Goal: Information Seeking & Learning: Learn about a topic

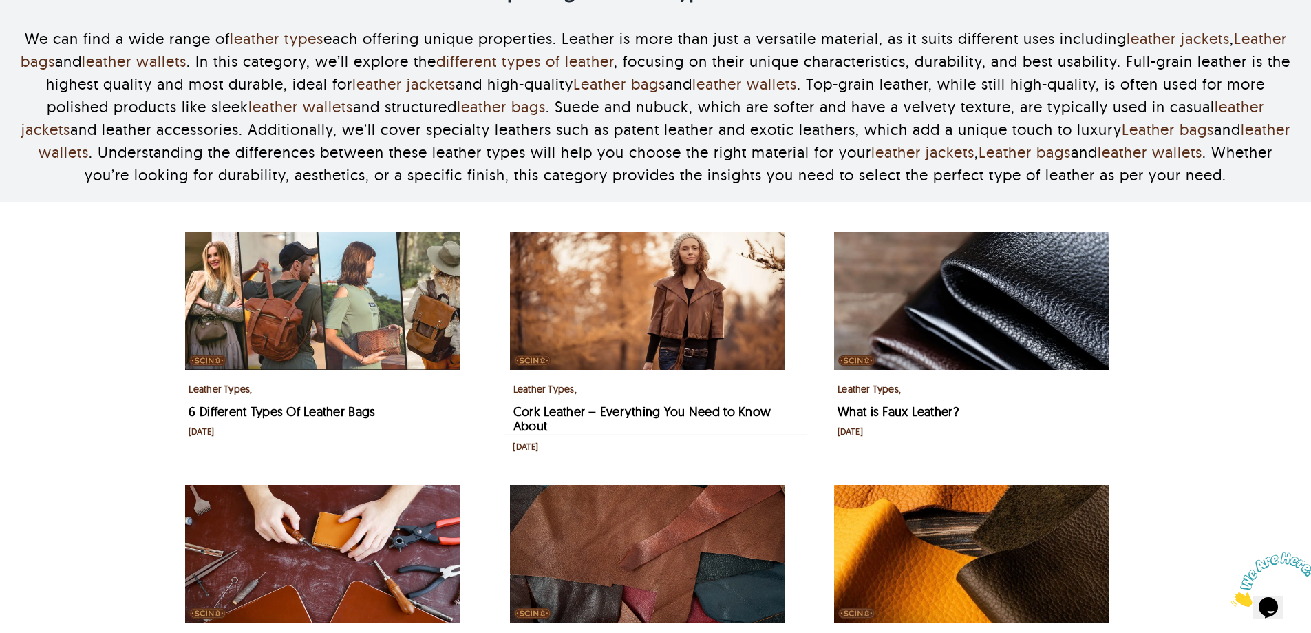
scroll to position [1122, 0]
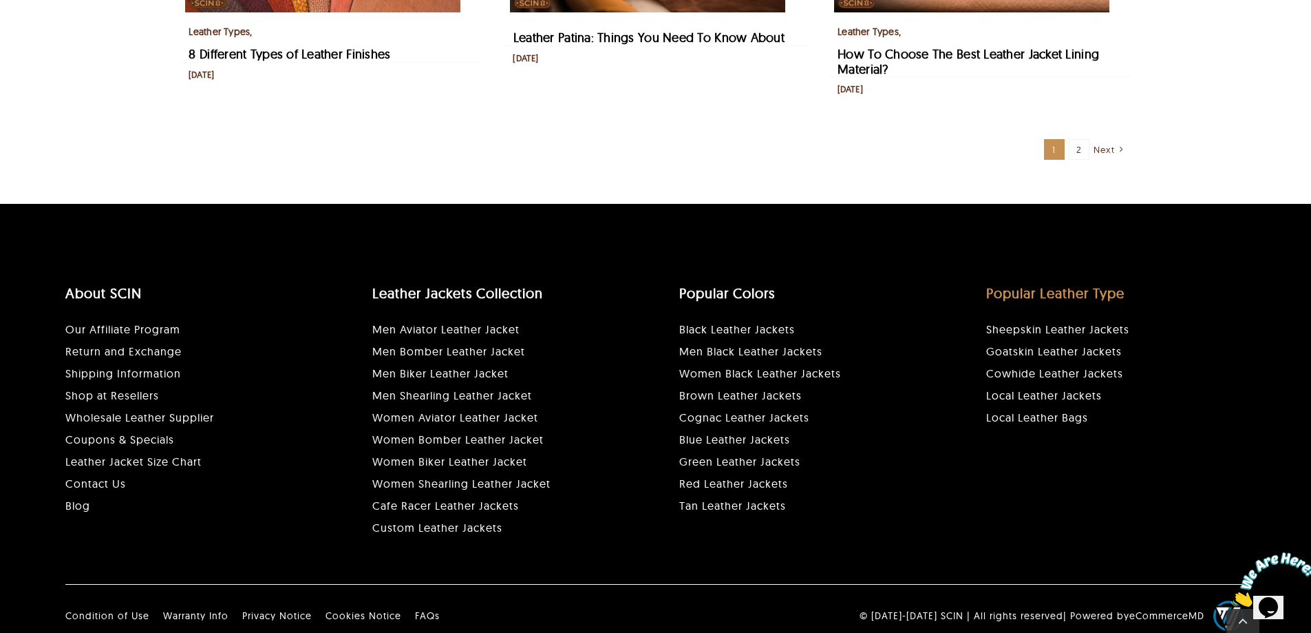
click at [1008, 301] on link "Popular Leather Type" at bounding box center [1055, 292] width 138 height 17
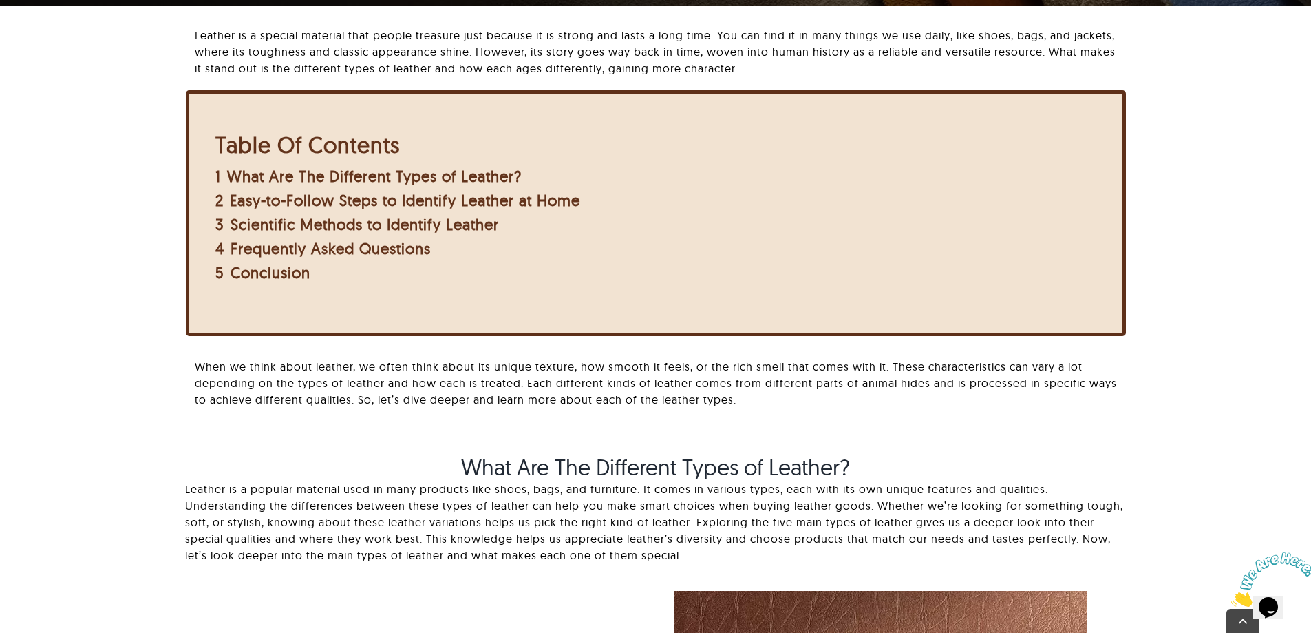
scroll to position [413, 0]
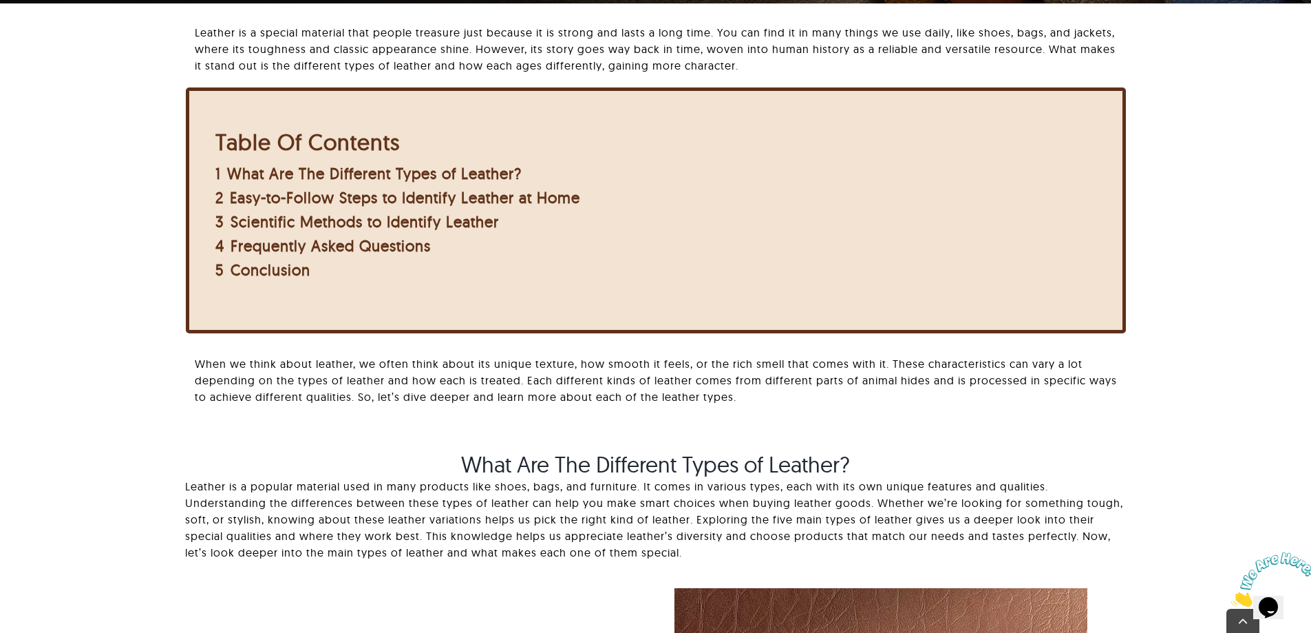
click at [270, 383] on p "When we think about leather, we often think about its unique texture, how smoot…" at bounding box center [660, 380] width 931 height 50
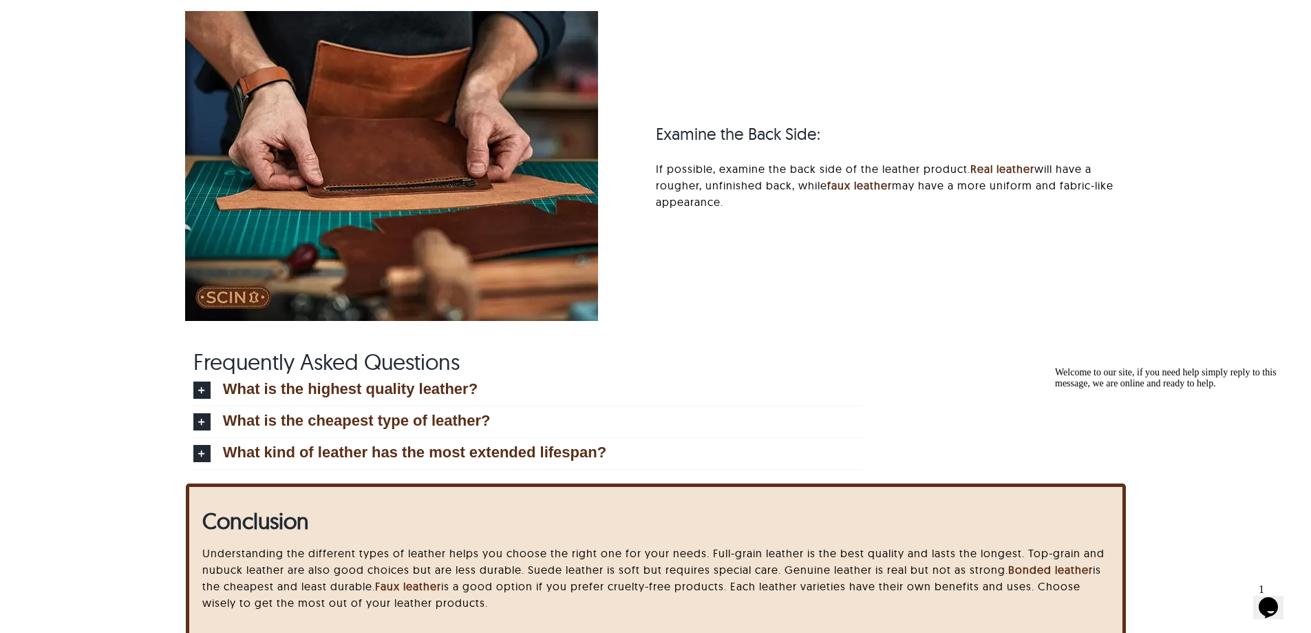
scroll to position [5914, 0]
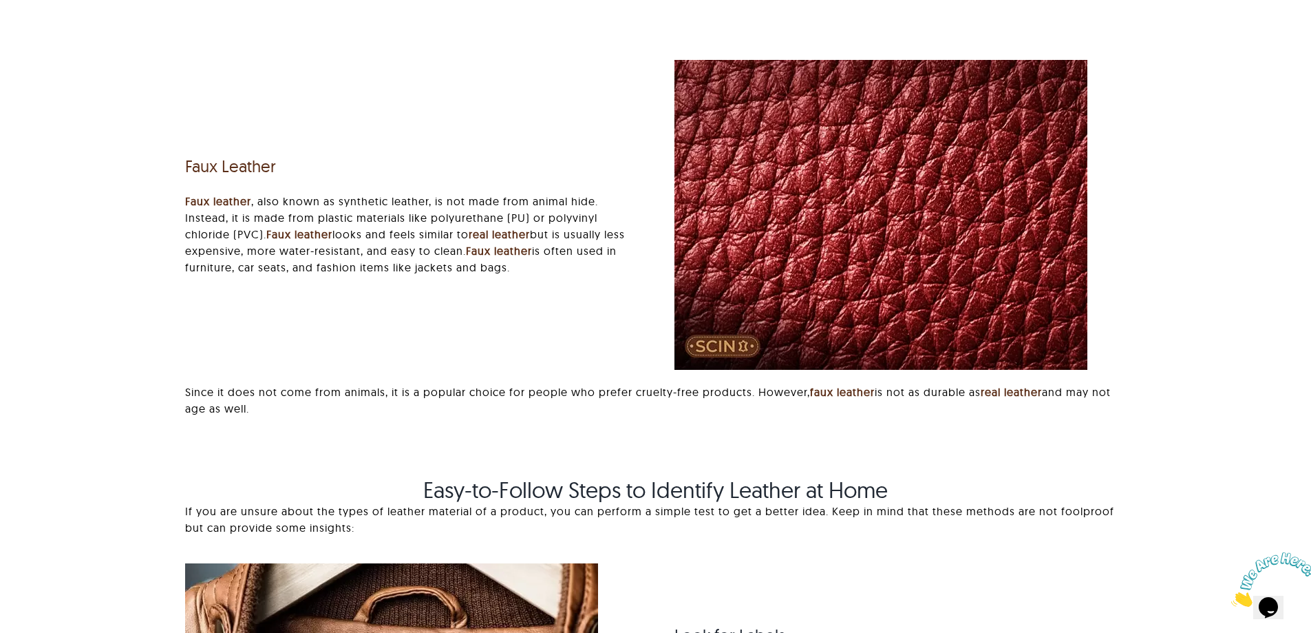
scroll to position [3373, 0]
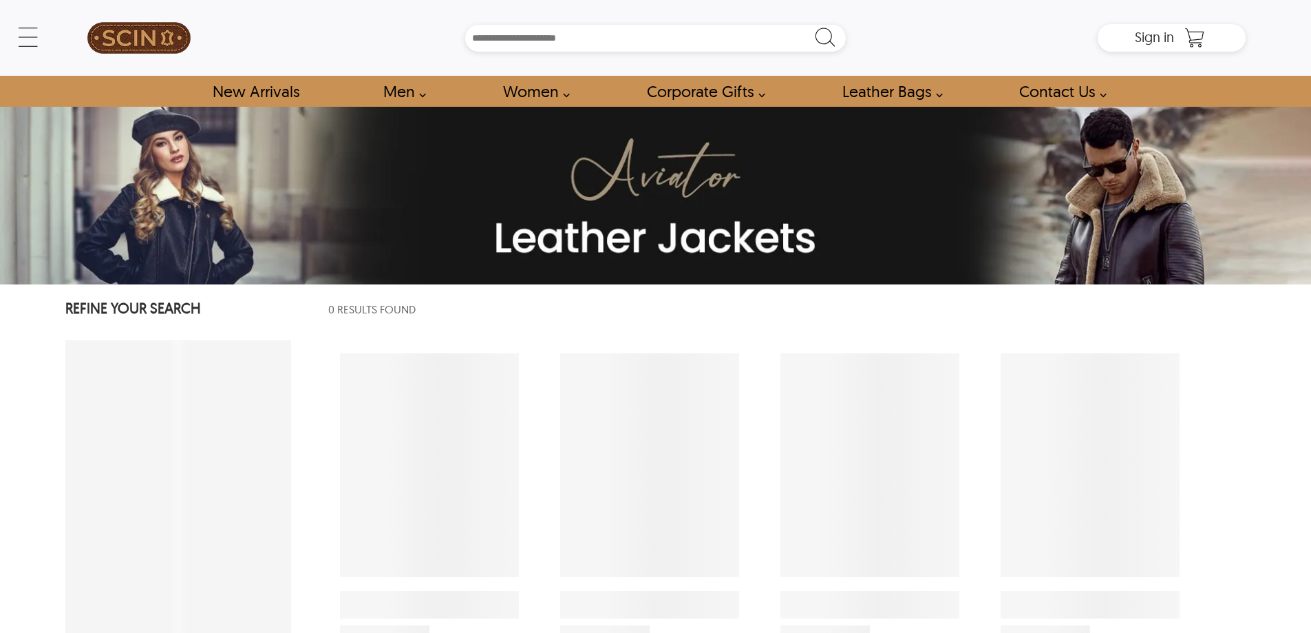
select select "********"
